Goal: Information Seeking & Learning: Learn about a topic

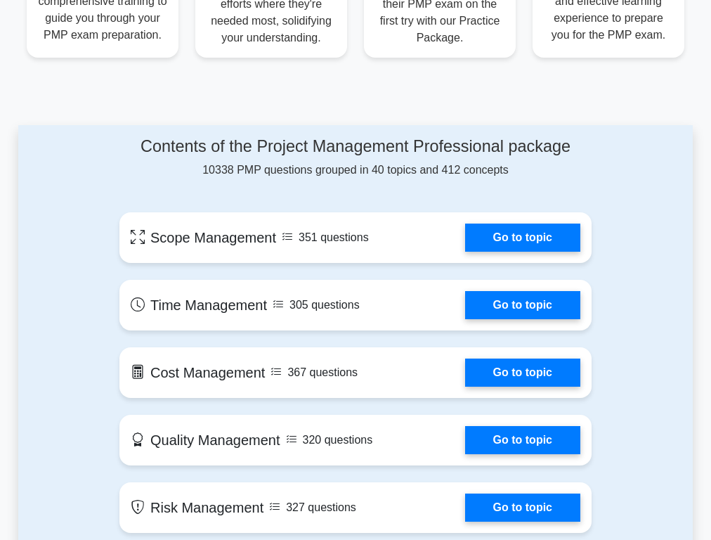
scroll to position [572, 0]
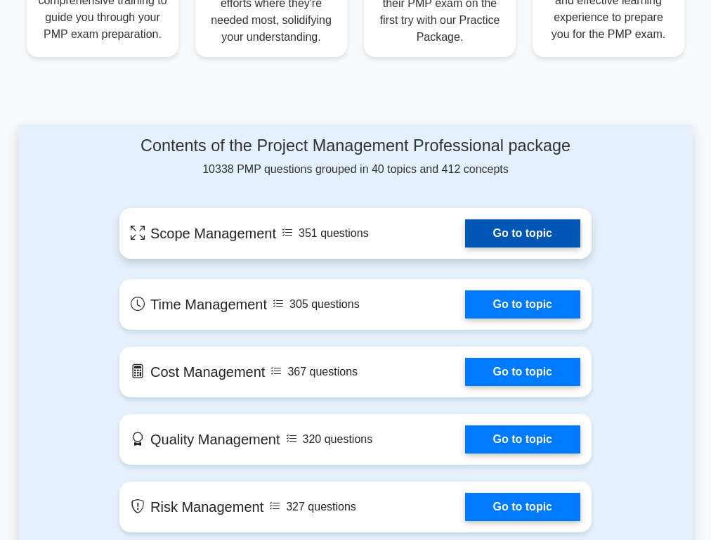
click at [489, 232] on link "Go to topic" at bounding box center [522, 233] width 115 height 28
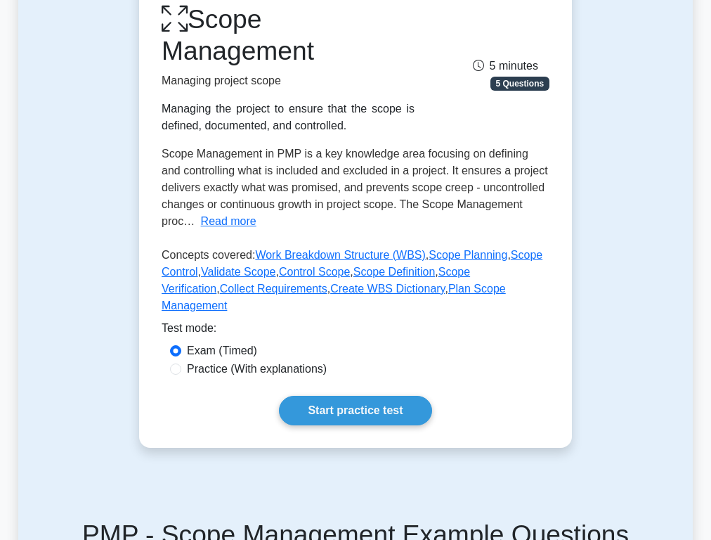
scroll to position [254, 0]
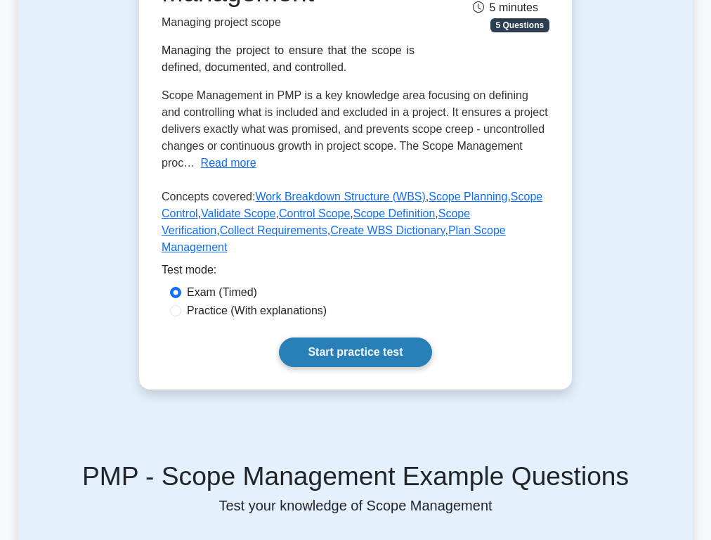
click at [341, 341] on link "Start practice test" at bounding box center [355, 352] width 152 height 30
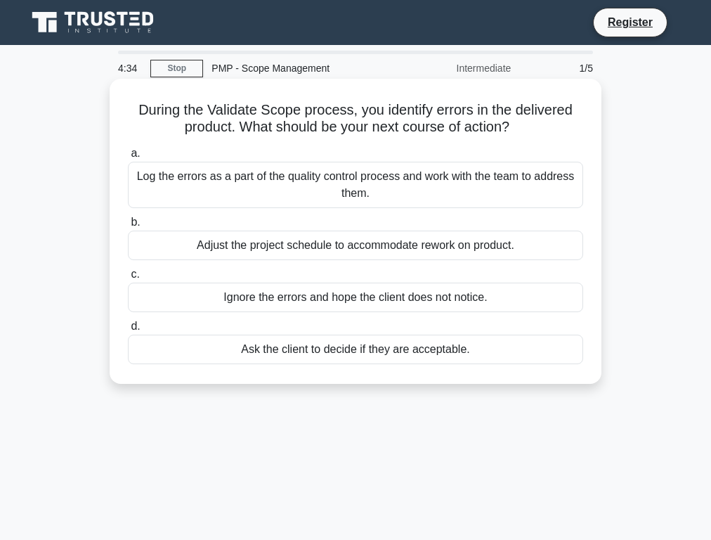
click at [323, 186] on div "Log the errors as a part of the quality control process and work with the team …" at bounding box center [355, 185] width 455 height 46
click at [128, 158] on input "a. Log the errors as a part of the quality control process and work with the te…" at bounding box center [128, 153] width 0 height 9
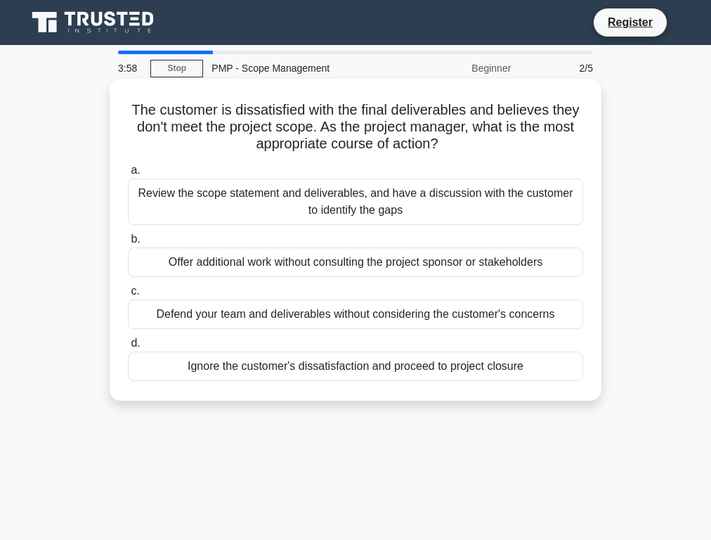
click at [339, 210] on div "Review the scope statement and deliverables, and have a discussion with the cus…" at bounding box center [355, 201] width 455 height 46
click at [128, 175] on input "a. Review the scope statement and deliverables, and have a discussion with the …" at bounding box center [128, 170] width 0 height 9
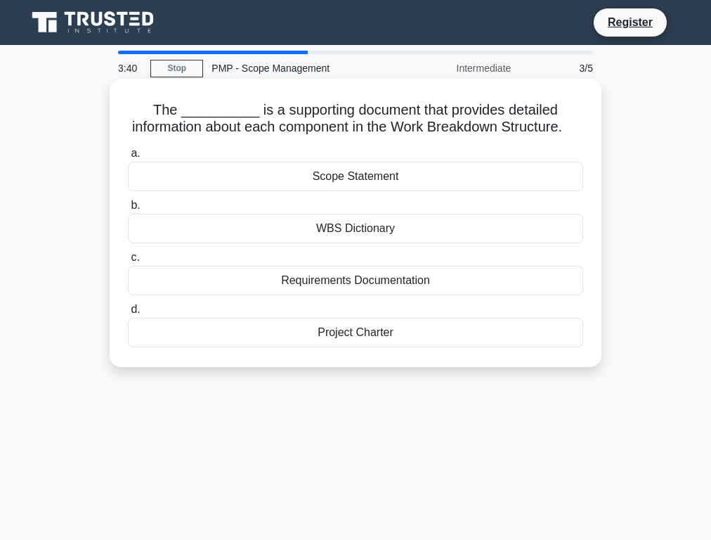
click at [410, 180] on div "Scope Statement" at bounding box center [355, 177] width 455 height 30
click at [128, 158] on input "a. Scope Statement" at bounding box center [128, 153] width 0 height 9
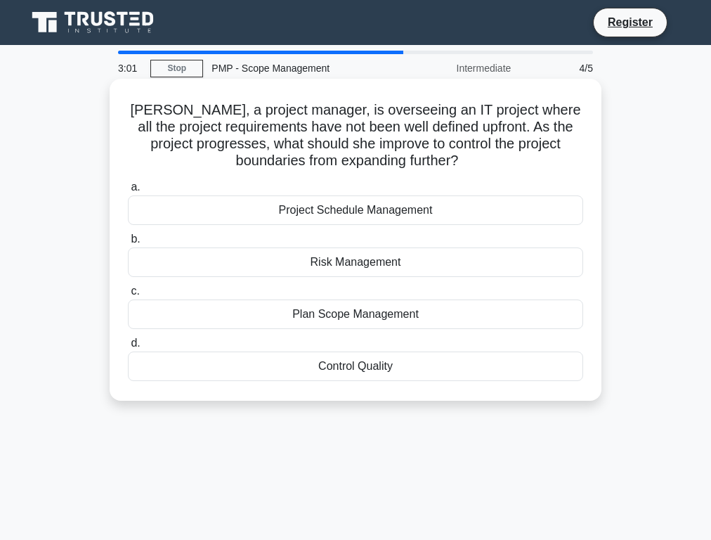
click at [365, 216] on div "Project Schedule Management" at bounding box center [355, 210] width 455 height 30
click at [128, 192] on input "a. Project Schedule Management" at bounding box center [128, 187] width 0 height 9
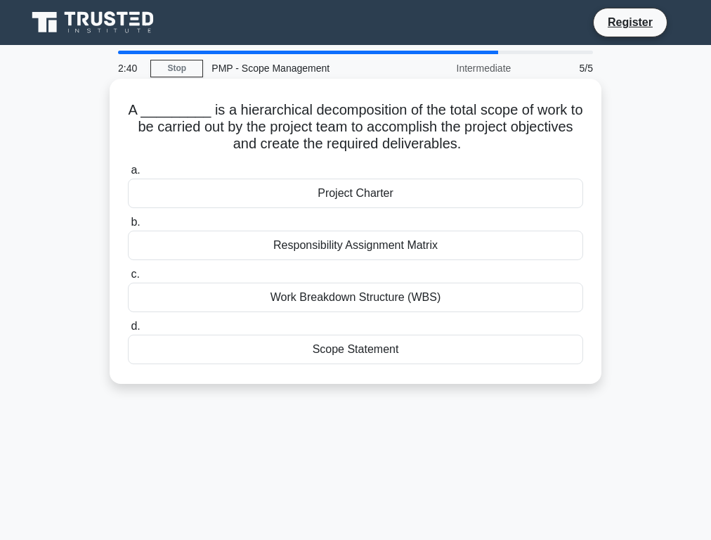
click at [366, 353] on div "Scope Statement" at bounding box center [355, 349] width 455 height 30
click at [128, 331] on input "d. Scope Statement" at bounding box center [128, 326] width 0 height 9
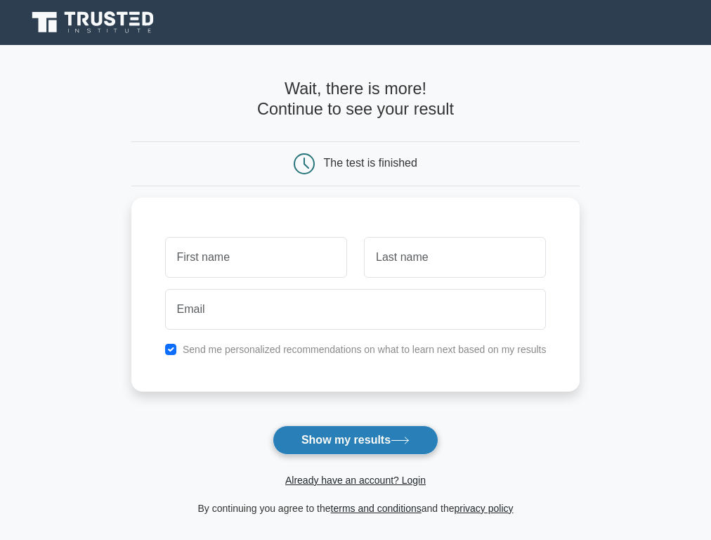
click at [372, 435] on button "Show my results" at bounding box center [356, 440] width 166 height 30
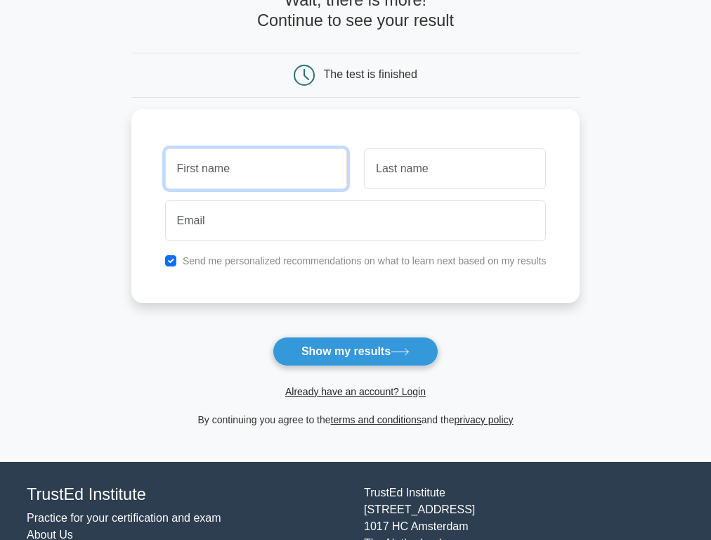
scroll to position [86, 0]
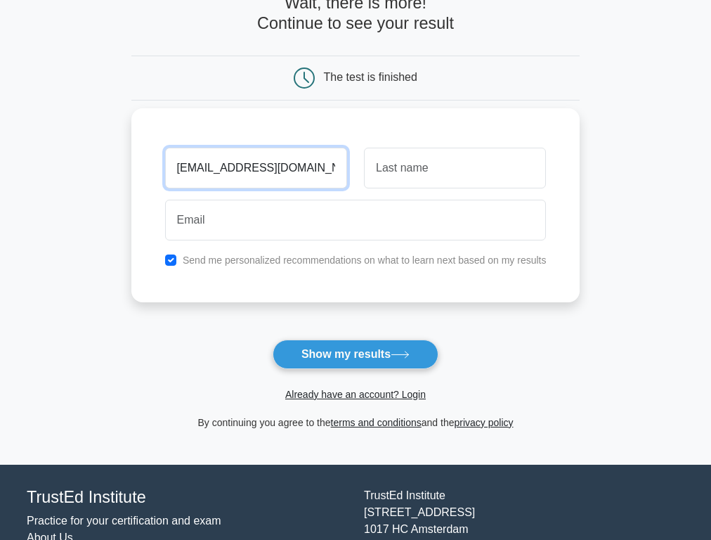
type input "oprea_carmen@yahoo.com"
drag, startPoint x: 321, startPoint y: 166, endPoint x: 170, endPoint y: 167, distance: 151.1
click at [170, 167] on input "oprea_carmen@yahoo.com" at bounding box center [256, 168] width 182 height 41
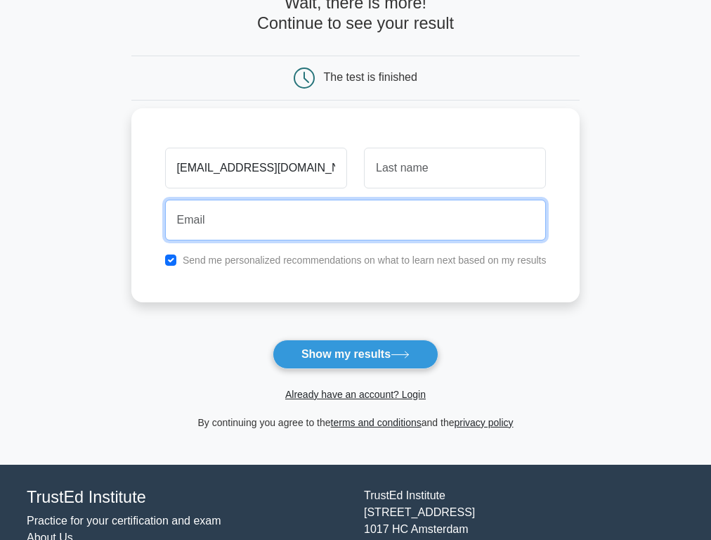
paste input "oprea_carmen@yahoo.com"
type input "oprea_carmen@yahoo.com"
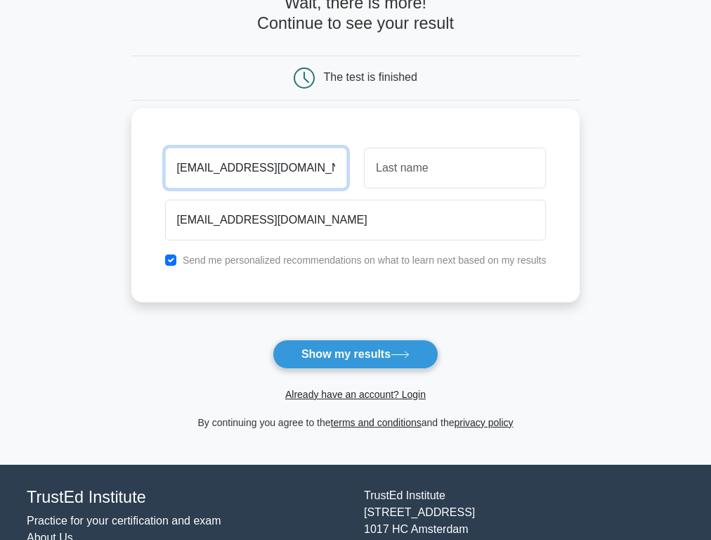
click at [317, 171] on input "oprea_carmen@yahoo.com" at bounding box center [256, 168] width 182 height 41
drag, startPoint x: 317, startPoint y: 171, endPoint x: 132, endPoint y: 173, distance: 184.8
click at [132, 173] on div "oprea_carmen@yahoo.com oprea_carmen@yahoo.com Send me personalized recommendati…" at bounding box center [355, 205] width 449 height 194
type input "[PERSON_NAME]"
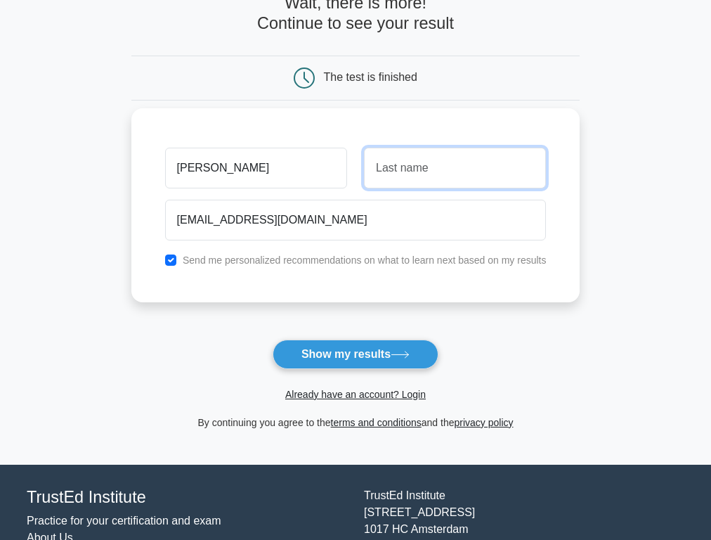
click at [422, 183] on input "text" at bounding box center [455, 168] width 182 height 41
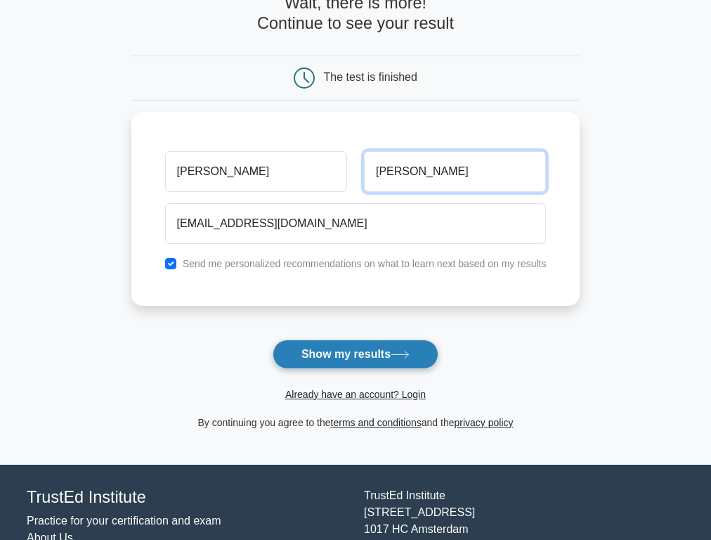
type input "Iordan"
click at [374, 355] on button "Show my results" at bounding box center [356, 354] width 166 height 30
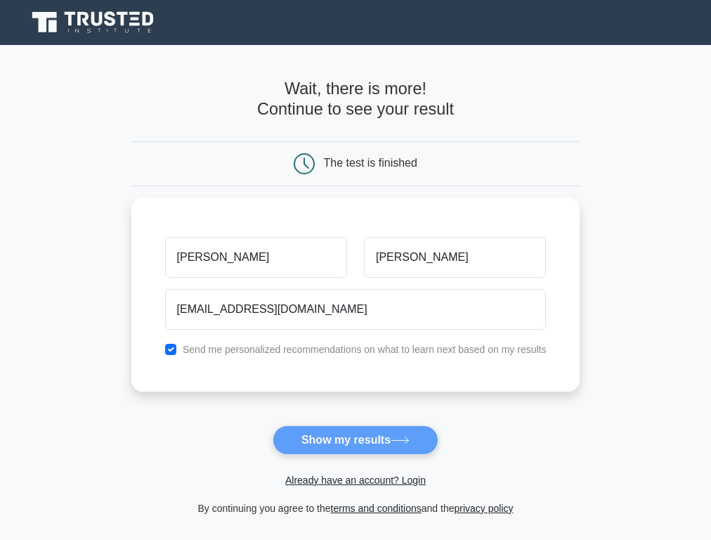
scroll to position [0, 0]
